Goal: Transaction & Acquisition: Purchase product/service

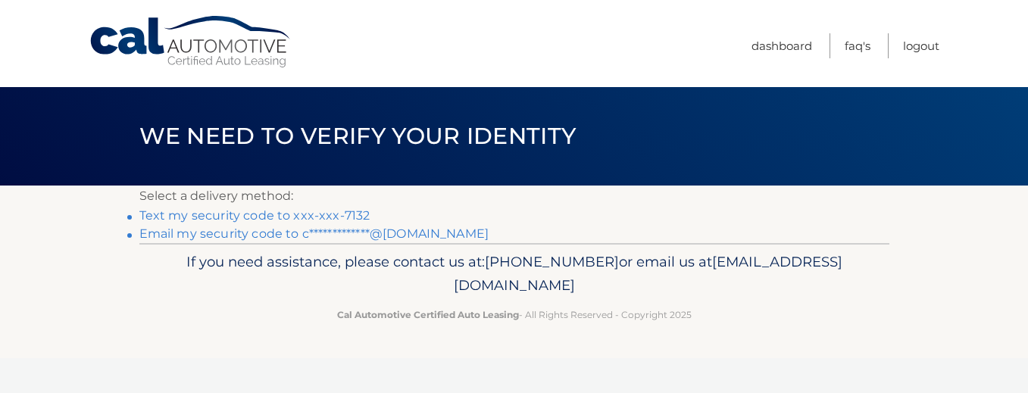
click at [292, 217] on link "Text my security code to xxx-xxx-7132" at bounding box center [254, 215] width 231 height 14
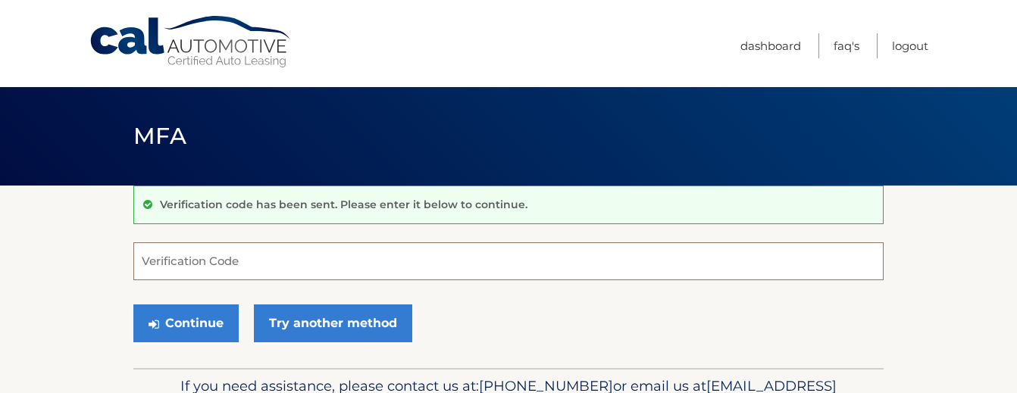
click at [226, 256] on input "Verification Code" at bounding box center [508, 261] width 750 height 38
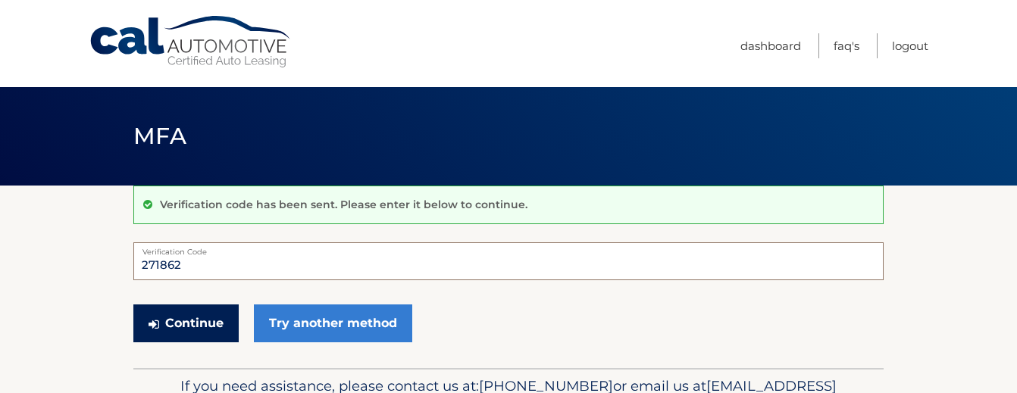
type input "271862"
click at [161, 333] on button "Continue" at bounding box center [185, 324] width 105 height 38
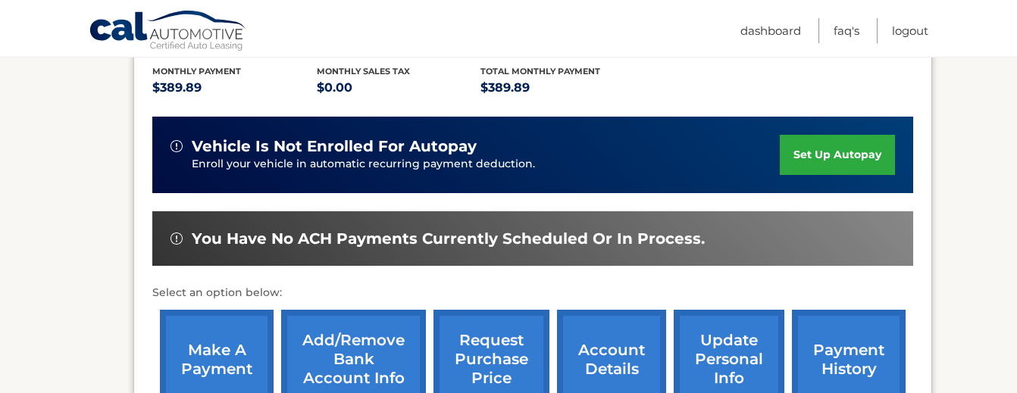
scroll to position [335, 0]
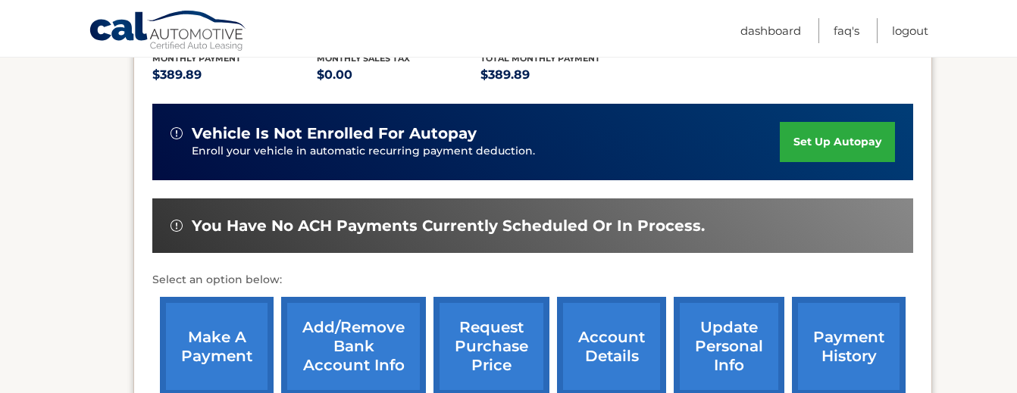
click at [234, 334] on link "make a payment" at bounding box center [217, 346] width 114 height 99
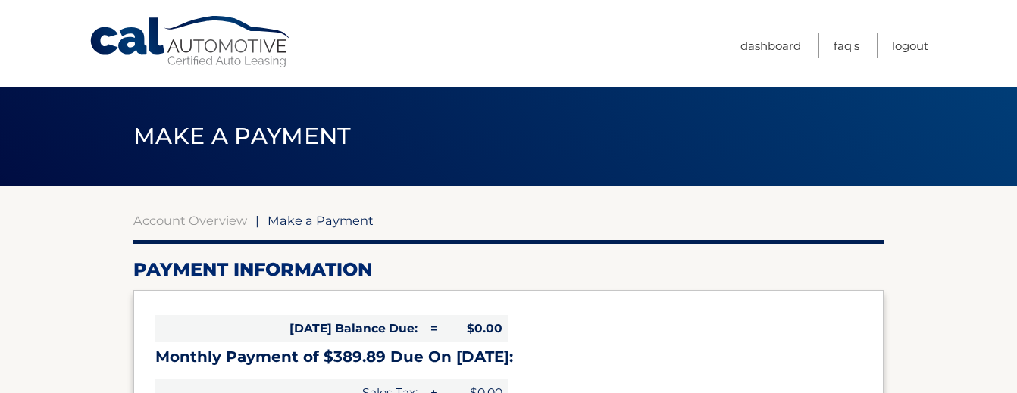
select select "NzdlZTE0NDItOWQzNC00NDZjLTk5MjUtZjAxMDc5NjdiYmMy"
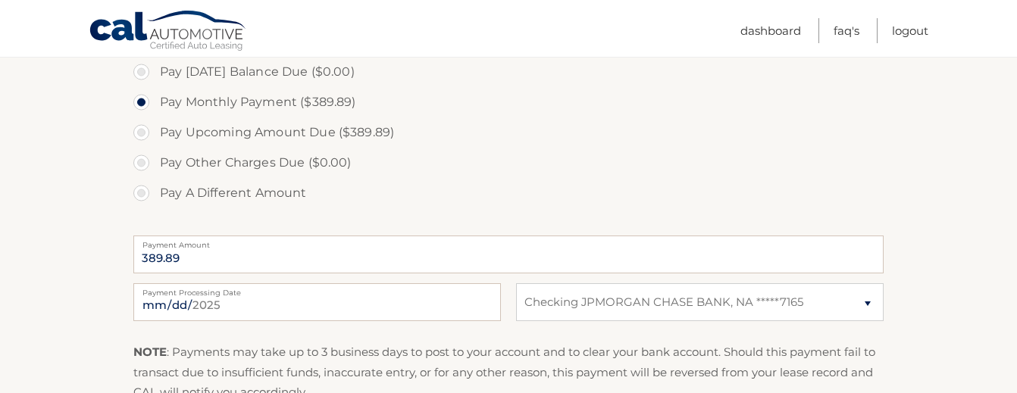
scroll to position [470, 0]
click at [236, 291] on label "Payment Processing Date" at bounding box center [316, 286] width 367 height 12
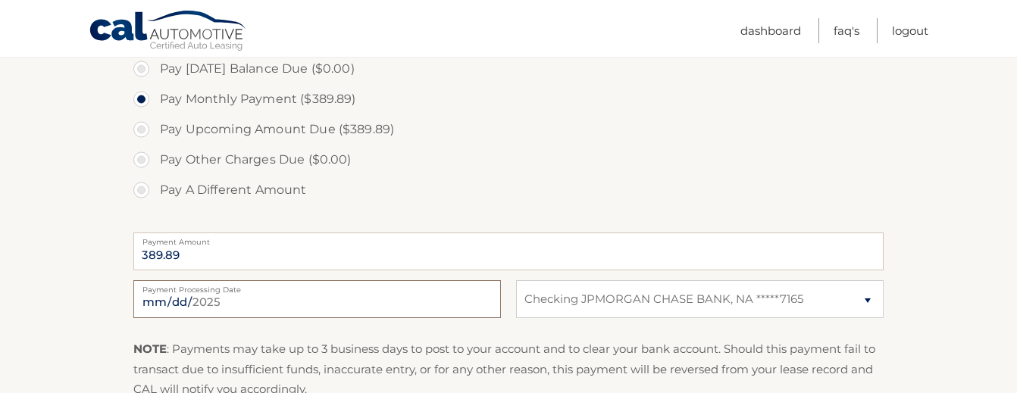
click at [236, 291] on input "[DATE]" at bounding box center [316, 299] width 367 height 38
click at [168, 299] on input "[DATE]" at bounding box center [316, 299] width 367 height 38
type input "[DATE]"
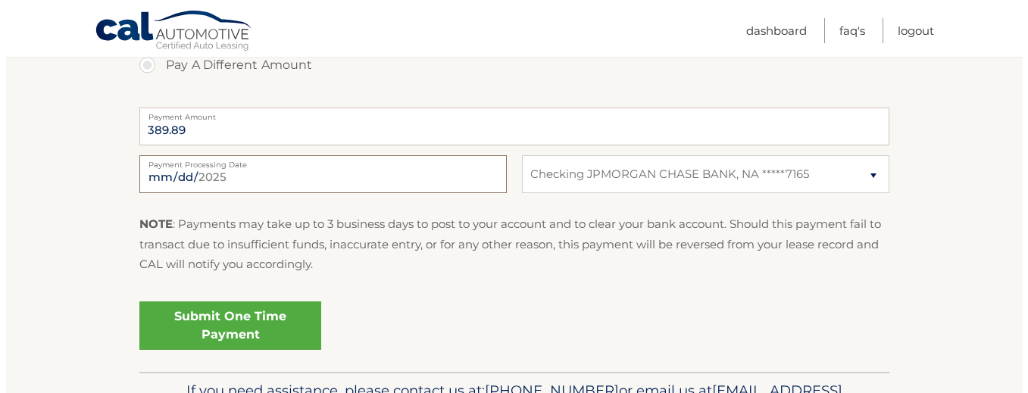
scroll to position [599, 0]
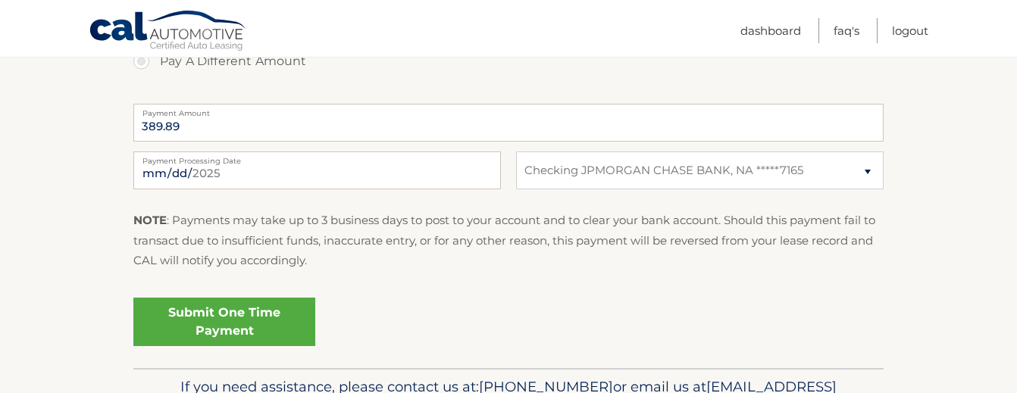
click at [256, 320] on link "Submit One Time Payment" at bounding box center [224, 322] width 182 height 48
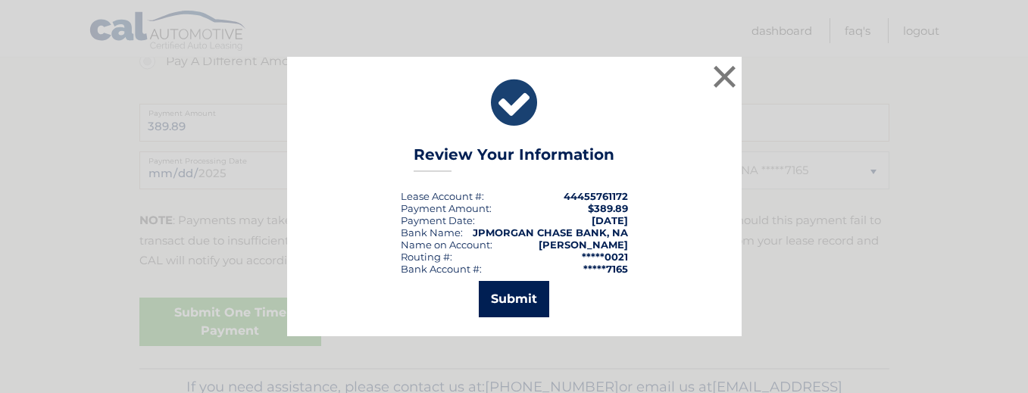
click at [533, 289] on button "Submit" at bounding box center [514, 299] width 70 height 36
